Goal: Task Accomplishment & Management: Manage account settings

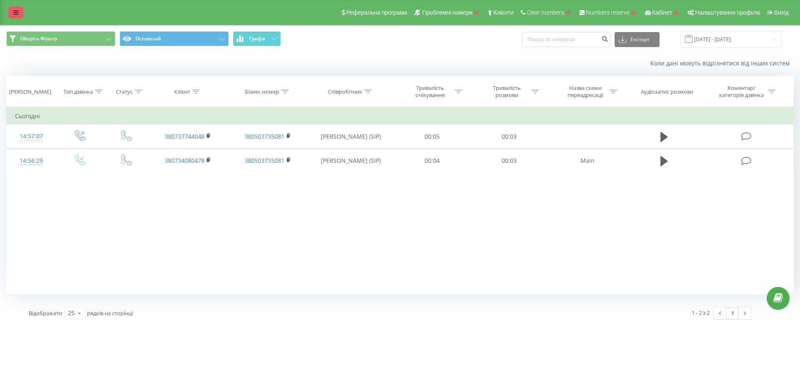
click at [17, 17] on link at bounding box center [15, 13] width 15 height 12
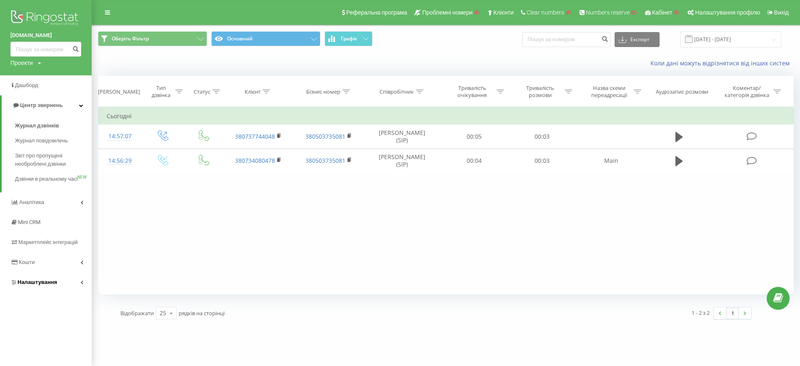
click at [35, 285] on span "Налаштування" at bounding box center [38, 282] width 40 height 6
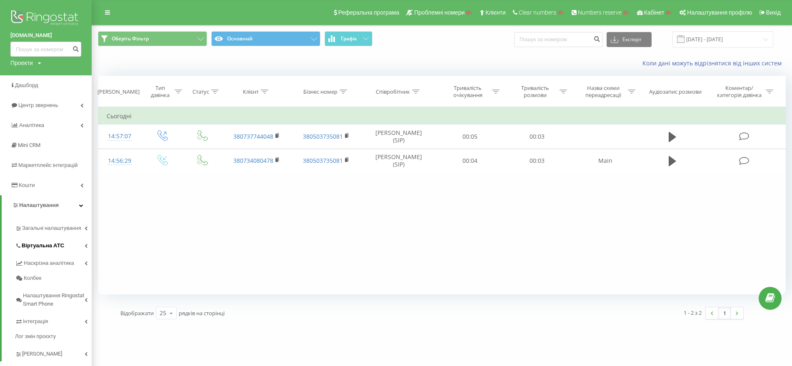
click at [48, 243] on span "Віртуальна АТС" at bounding box center [43, 246] width 43 height 8
click at [51, 272] on span "Переадресація" at bounding box center [46, 275] width 40 height 8
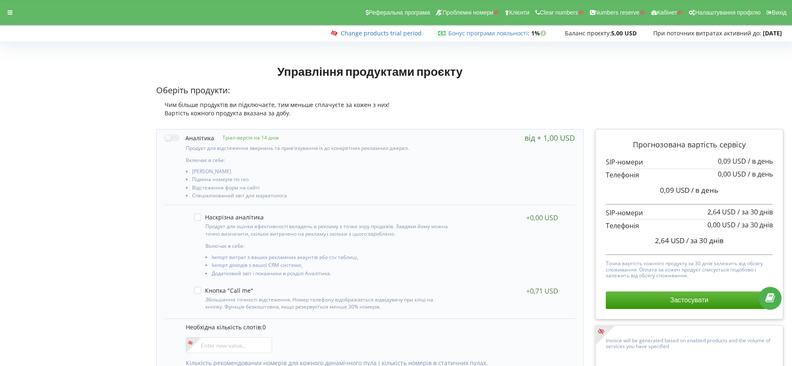
click at [384, 35] on link "Change products trial period" at bounding box center [381, 33] width 81 height 8
click at [377, 31] on link "Change products trial period" at bounding box center [381, 33] width 81 height 8
click at [368, 35] on link "Change products trial period" at bounding box center [381, 33] width 81 height 8
